Goal: Information Seeking & Learning: Learn about a topic

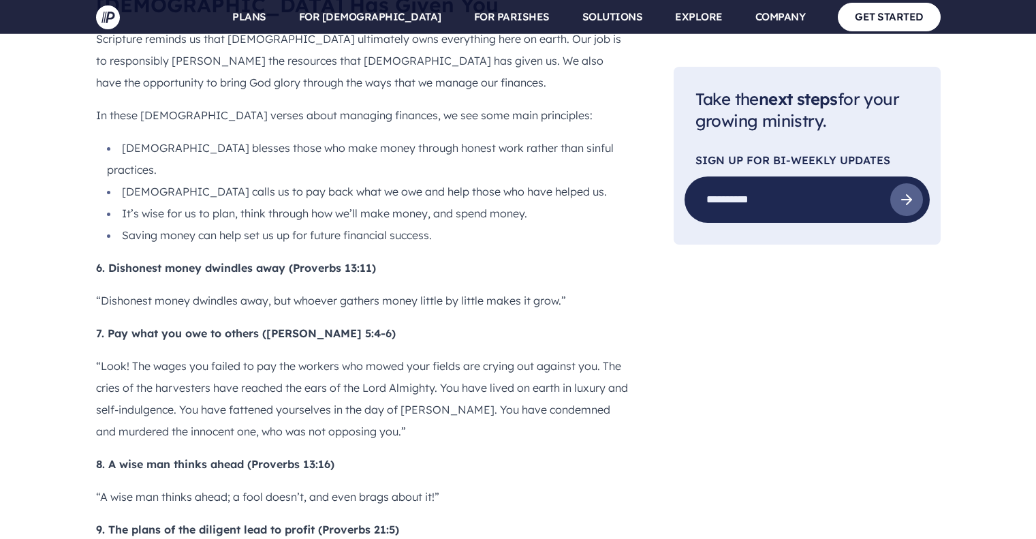
scroll to position [1975, 0]
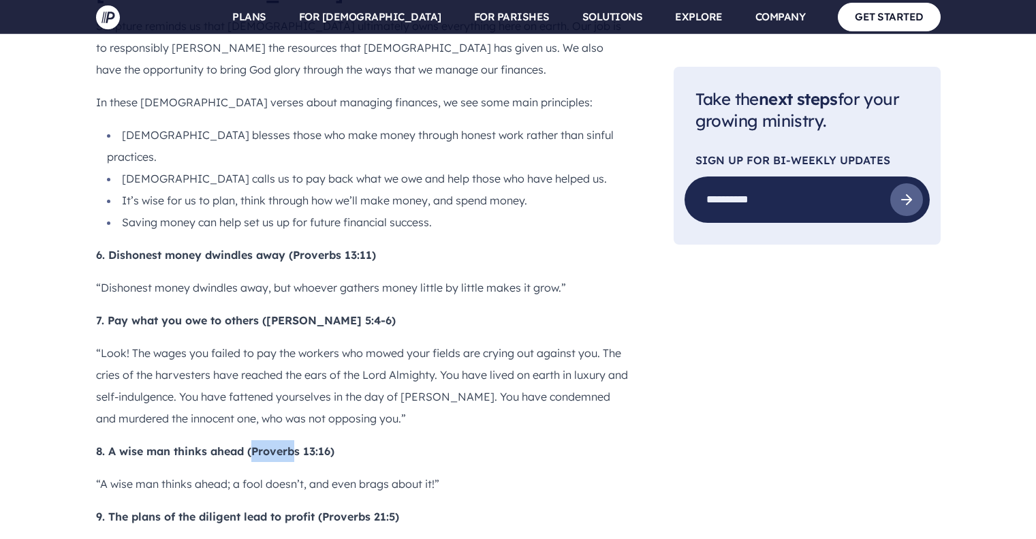
drag, startPoint x: 254, startPoint y: 260, endPoint x: 304, endPoint y: 257, distance: 50.4
click at [303, 444] on b "8. A wise man thinks ahead (Proverbs 13:16)" at bounding box center [215, 451] width 238 height 14
click at [328, 444] on b "8. A wise man thinks ahead (Proverbs 13:16)" at bounding box center [215, 451] width 238 height 14
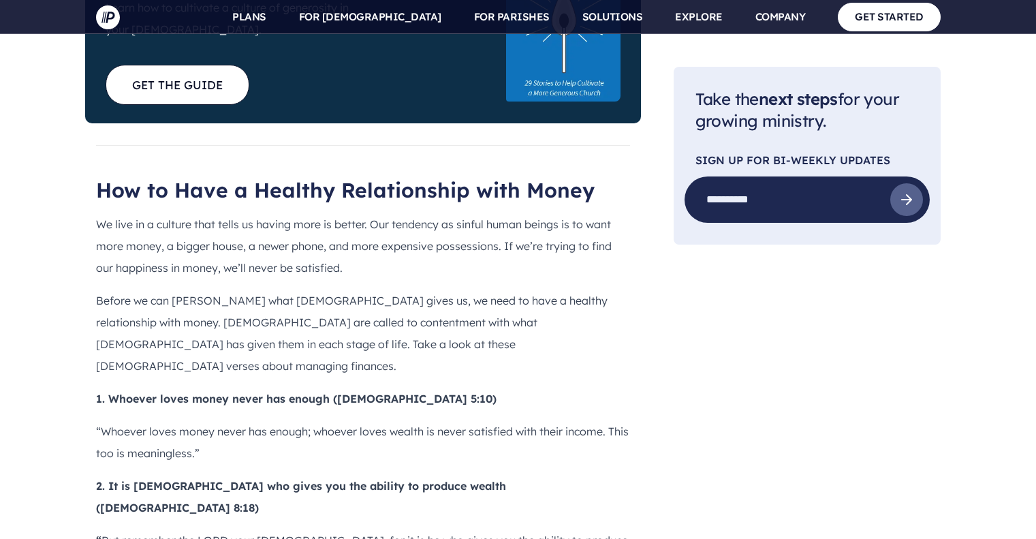
scroll to position [1022, 0]
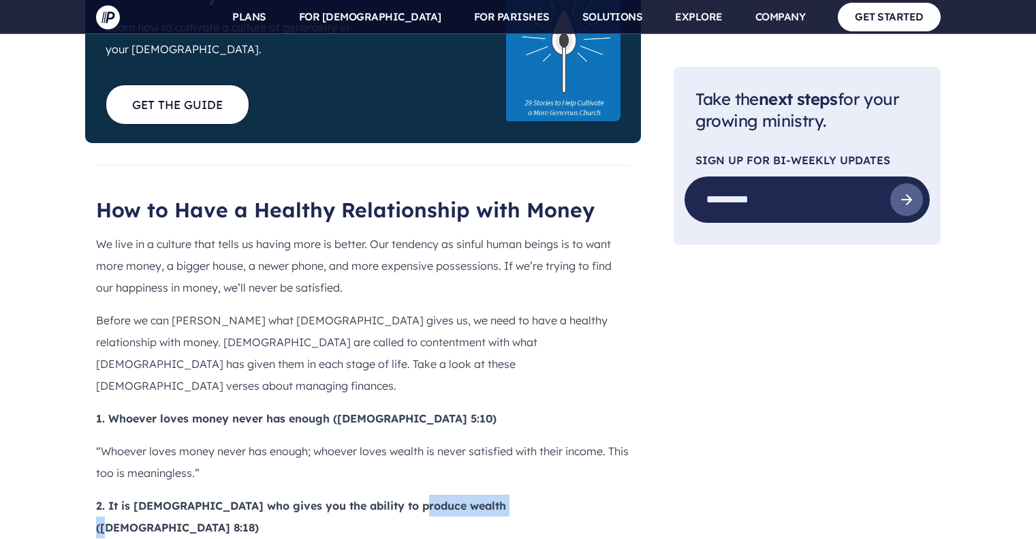
drag, startPoint x: 409, startPoint y: 426, endPoint x: 503, endPoint y: 424, distance: 93.3
click at [503, 499] on b "2. It is [DEMOGRAPHIC_DATA] who gives you the ability to produce wealth ([DEMOG…" at bounding box center [301, 516] width 410 height 35
copy b "[DEMOGRAPHIC_DATA] 8:18"
drag, startPoint x: 339, startPoint y: 467, endPoint x: 92, endPoint y: 459, distance: 246.7
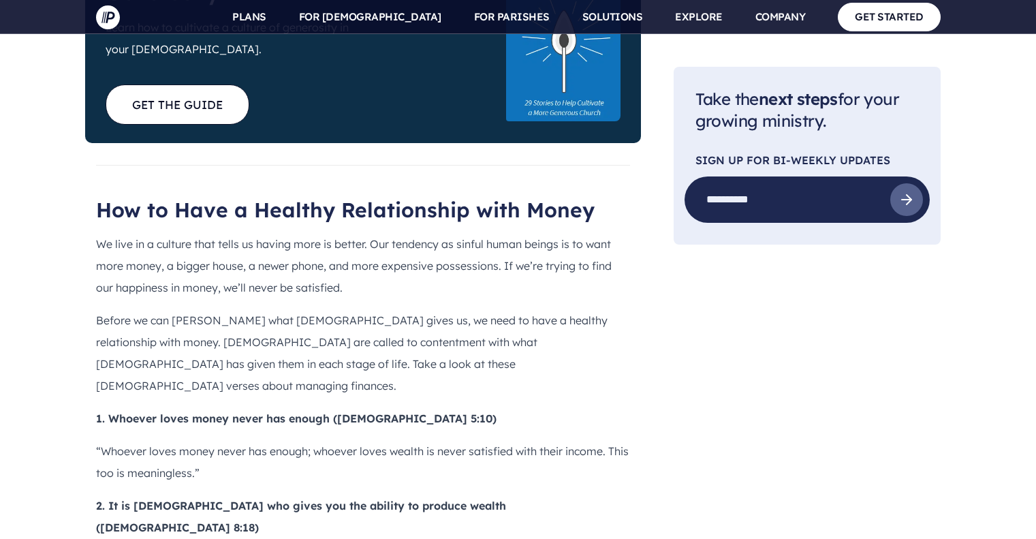
copy p "“ But remember the LORD your [DEMOGRAPHIC_DATA], for it is he who gives you the…"
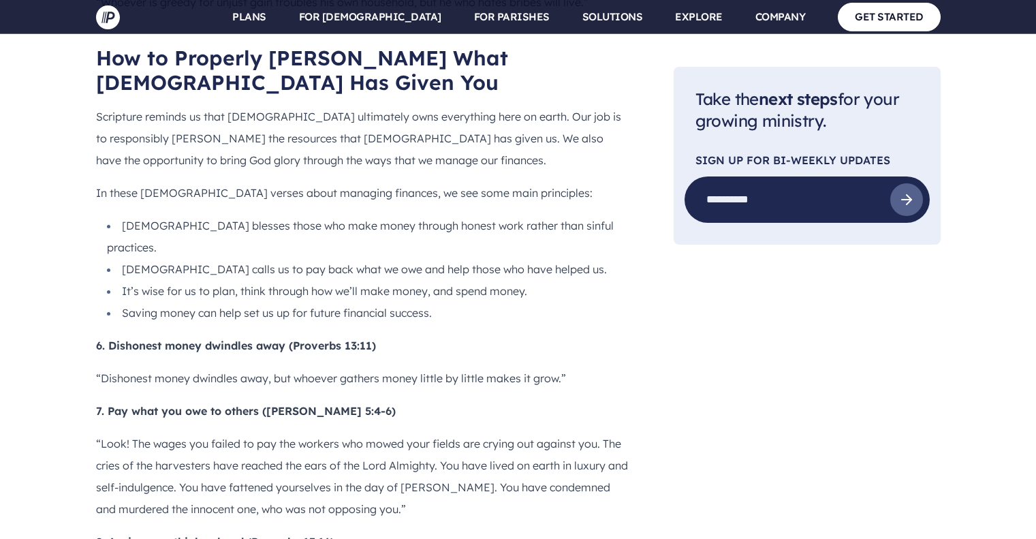
scroll to position [1907, 0]
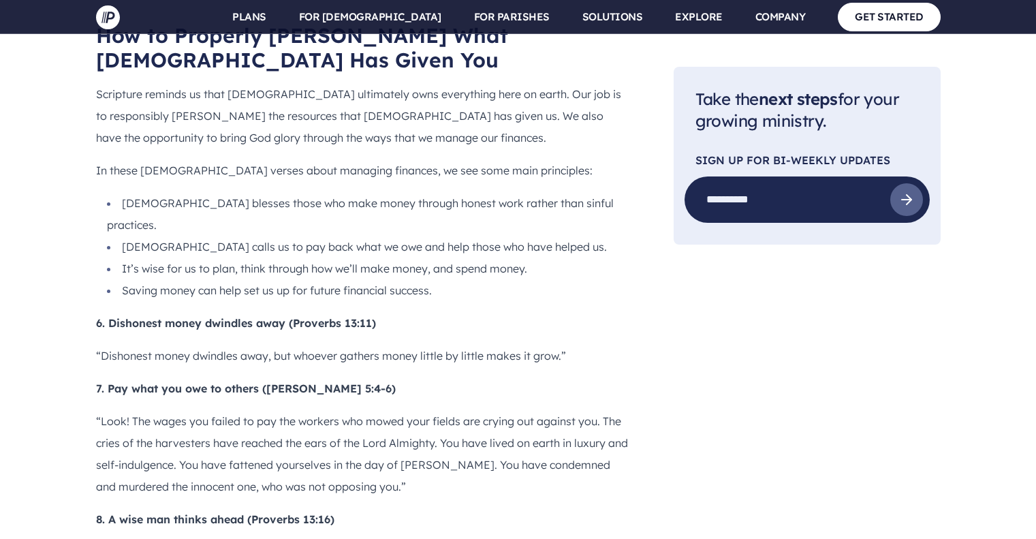
drag, startPoint x: 321, startPoint y: 391, endPoint x: 371, endPoint y: 390, distance: 49.7
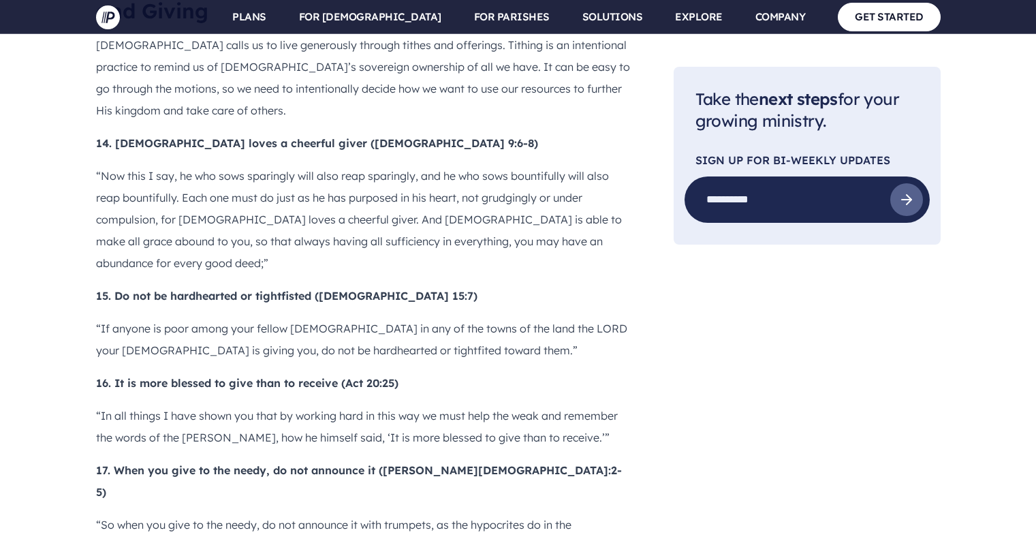
scroll to position [2929, 0]
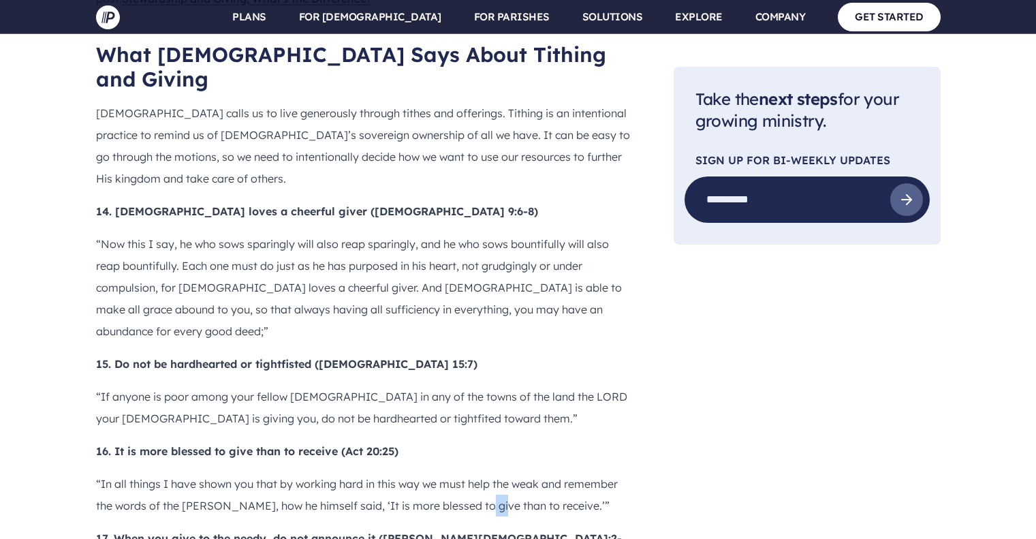
click at [484, 473] on p "“In all things I have shown you that by working hard in this way we must help t…" at bounding box center [363, 495] width 534 height 44
drag, startPoint x: 562, startPoint y: 243, endPoint x: 353, endPoint y: 238, distance: 209.2
click at [353, 473] on p "“In all things I have shown you that by working hard in this way we must help t…" at bounding box center [363, 495] width 534 height 44
copy p "It is more blessed to give than to receive"
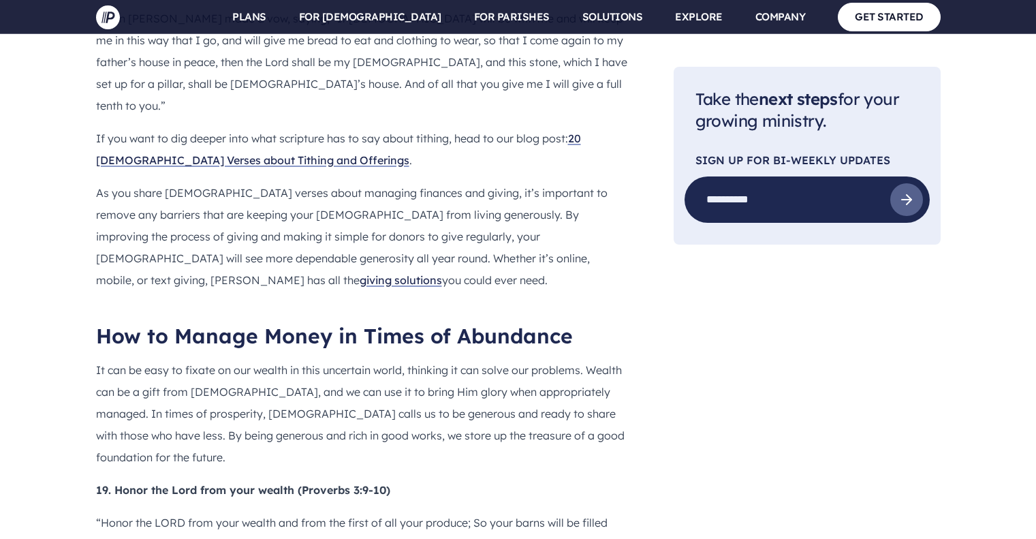
scroll to position [3678, 0]
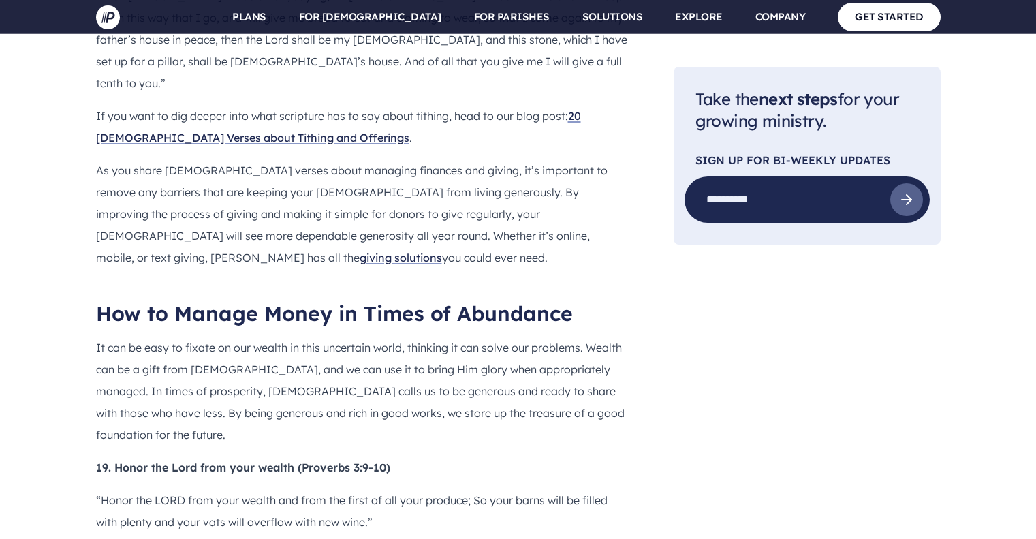
drag, startPoint x: 403, startPoint y: 240, endPoint x: 245, endPoint y: 216, distance: 159.8
click at [379, 489] on p "“Honor the LORD from your wealth and from the first of all your produce; So you…" at bounding box center [363, 511] width 534 height 44
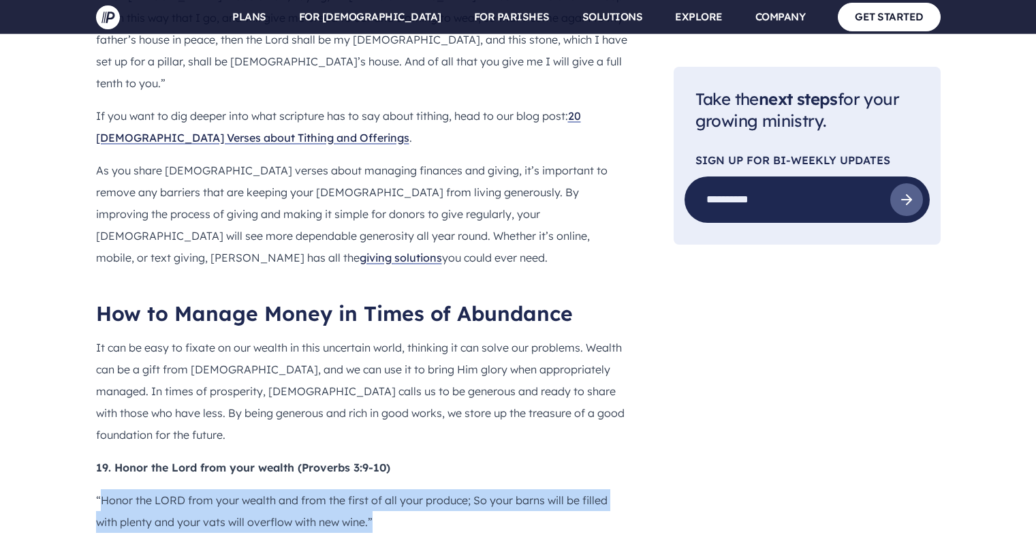
drag, startPoint x: 379, startPoint y: 151, endPoint x: 102, endPoint y: 138, distance: 276.8
click at [102, 489] on p "“Honor the LORD from your wealth and from the first of all your produce; So you…" at bounding box center [363, 511] width 534 height 44
copy p "Honor the LORD from your wealth and from the first of all your produce; So your…"
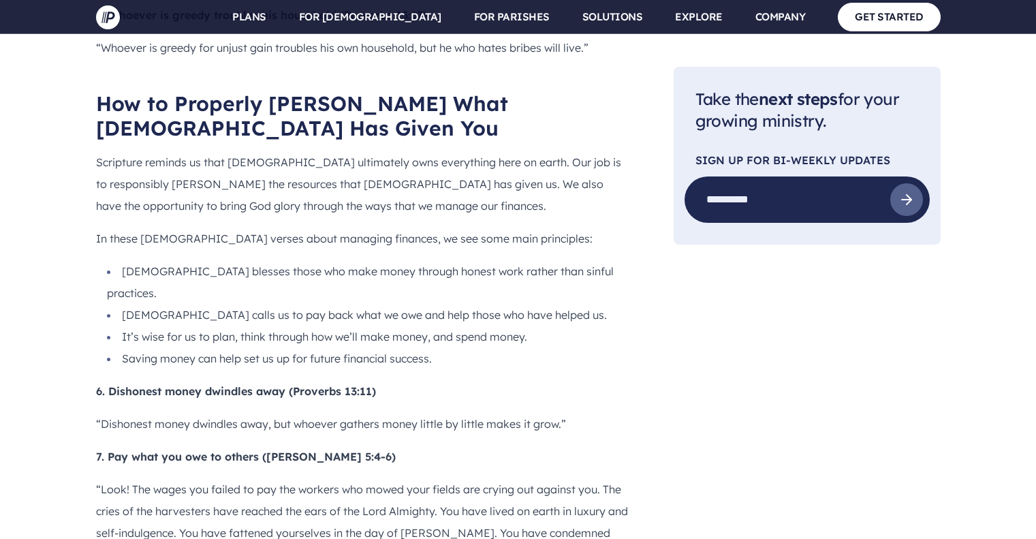
scroll to position [1907, 0]
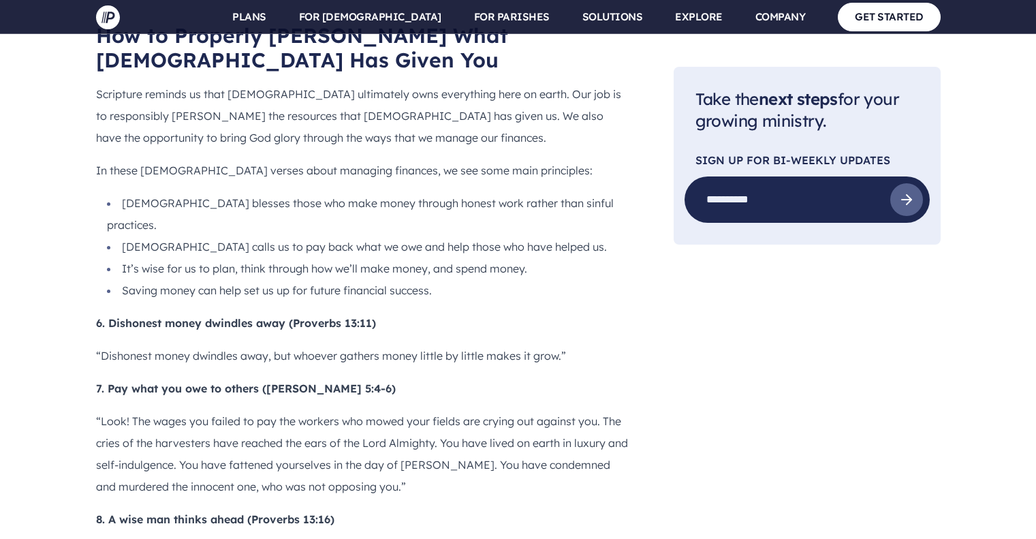
drag, startPoint x: 328, startPoint y: 394, endPoint x: 390, endPoint y: 395, distance: 62.0
drag, startPoint x: 475, startPoint y: 427, endPoint x: 101, endPoint y: 433, distance: 374.0
copy p "The plans of the diligent lead to profit as surely as haste leads to poverty."
